Goal: Obtain resource: Obtain resource

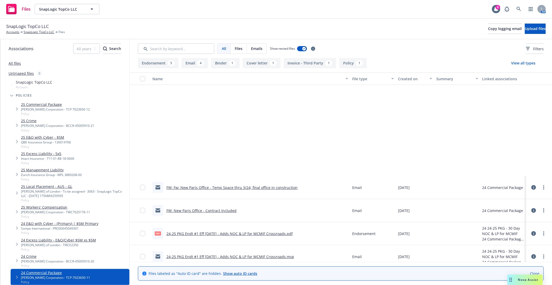
scroll to position [122, 0]
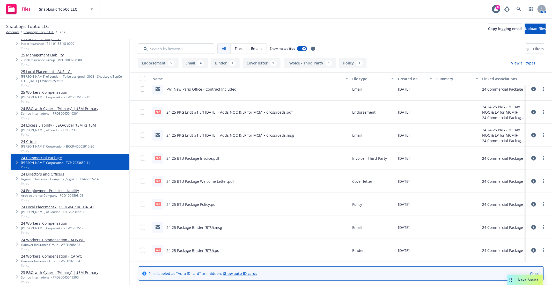
click at [63, 10] on span "SnapLogic TopCo LLC" at bounding box center [61, 8] width 45 height 5
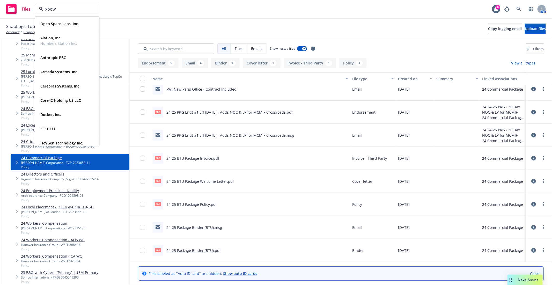
type input "xbow"
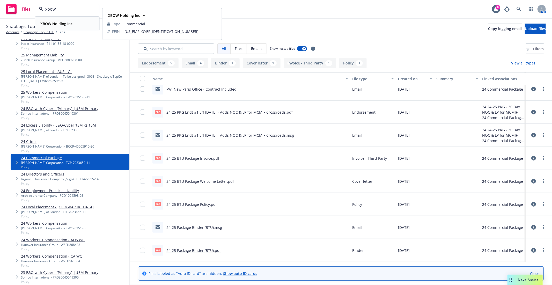
click at [44, 23] on strong "XBOW Holding Inc" at bounding box center [56, 23] width 32 height 5
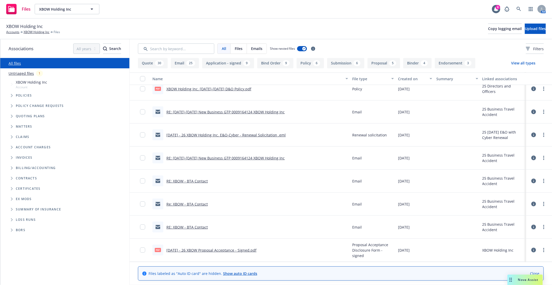
click at [11, 98] on span "Tree Example" at bounding box center [12, 95] width 8 height 8
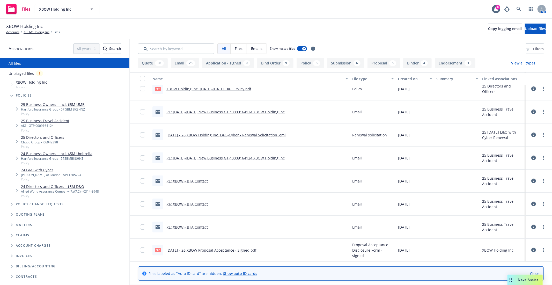
click at [4, 110] on ul "XBOW Holding Inc Account Policies 25 Business Owners - Incl. $5M UMB Hartford I…" at bounding box center [64, 169] width 129 height 183
click at [28, 123] on link "25 Business Travel Accident" at bounding box center [45, 120] width 48 height 5
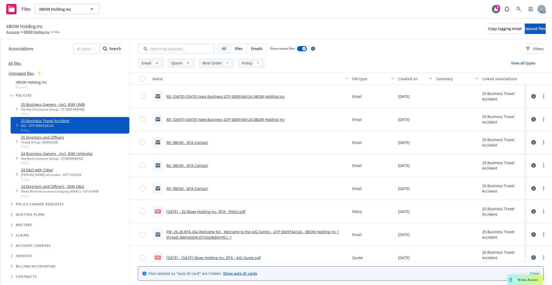
click at [205, 211] on link "[DATE] - 26 Xbow Holding Inc. BTA - Policy.pdf" at bounding box center [205, 211] width 79 height 5
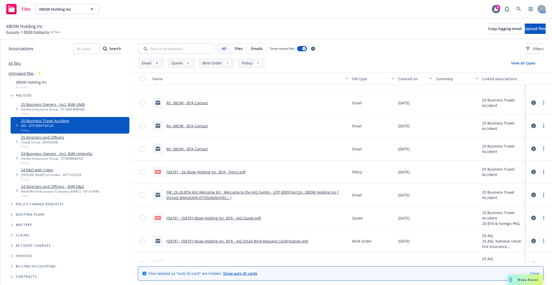
scroll to position [53, 0]
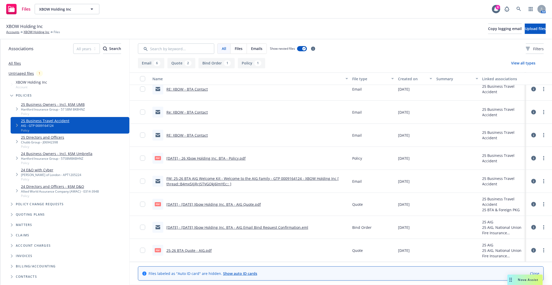
click at [221, 204] on link "[DATE] - [DATE] Xbow Holding Inc. BTA - AIG Quote.pdf" at bounding box center [213, 204] width 95 height 5
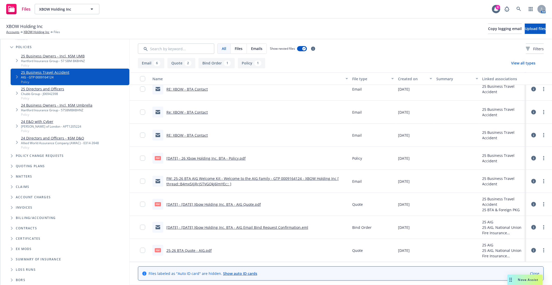
click at [50, 260] on span "Summary of insurance" at bounding box center [38, 259] width 45 height 3
click at [39, 258] on span "Summary of insurance" at bounding box center [38, 259] width 45 height 3
click at [11, 260] on span "Folder Tree Example" at bounding box center [12, 259] width 8 height 8
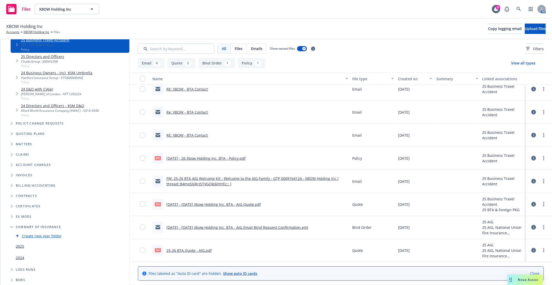
click at [26, 250] on div "2025" at bounding box center [70, 246] width 112 height 9
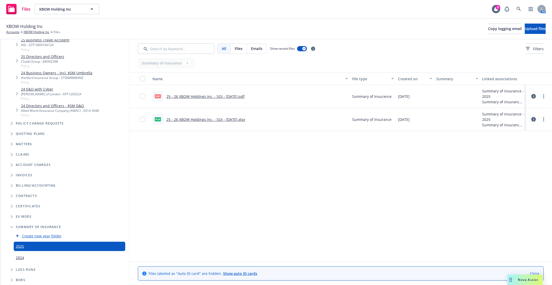
click at [204, 95] on link "25 - 26 XBOW Holdings Inc. - SOI - [DATE].pdf" at bounding box center [205, 96] width 78 height 5
